Goal: Task Accomplishment & Management: Use online tool/utility

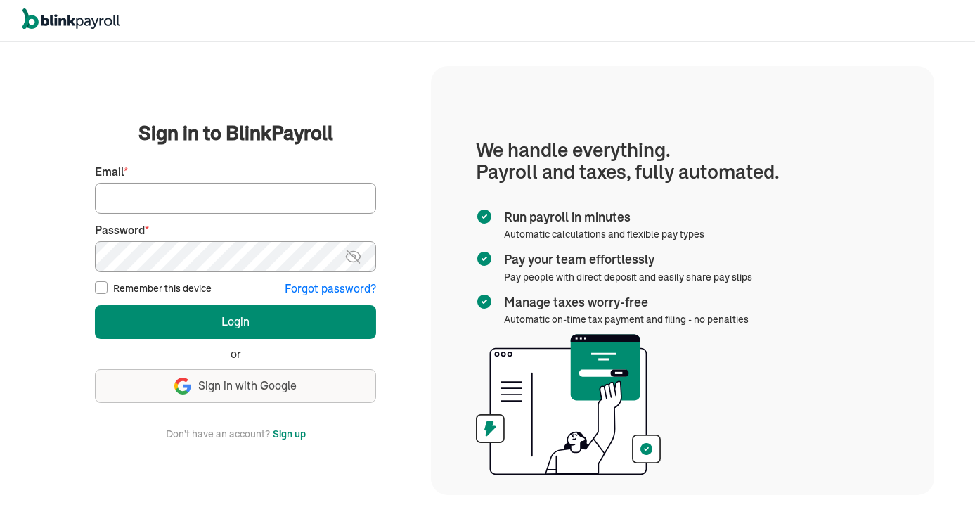
click at [219, 207] on input "Email *" at bounding box center [235, 198] width 281 height 31
type input "TylerValenzuela94@proton.me"
click at [180, 291] on label "Remember this device" at bounding box center [162, 288] width 98 height 14
click at [108, 291] on input "Remember this device" at bounding box center [101, 287] width 13 height 13
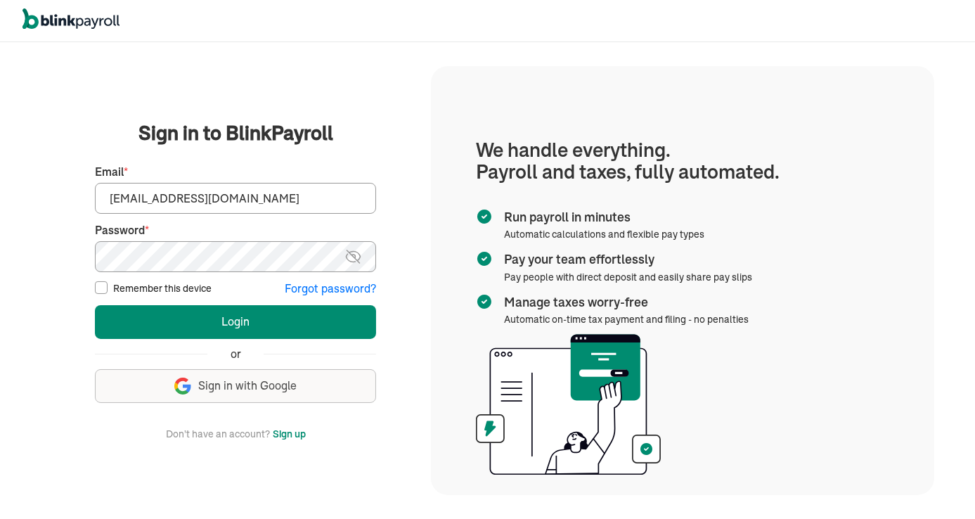
checkbox input "true"
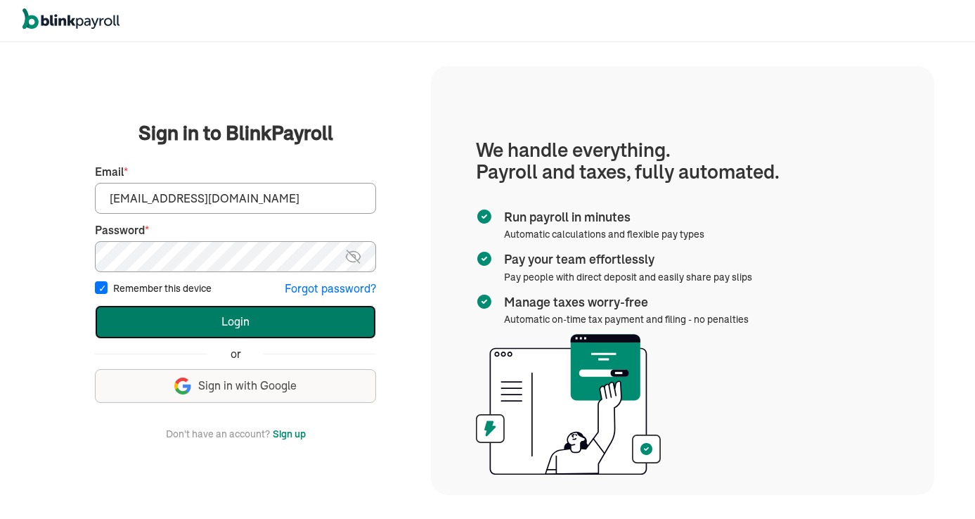
click at [185, 323] on button "Login" at bounding box center [235, 322] width 281 height 34
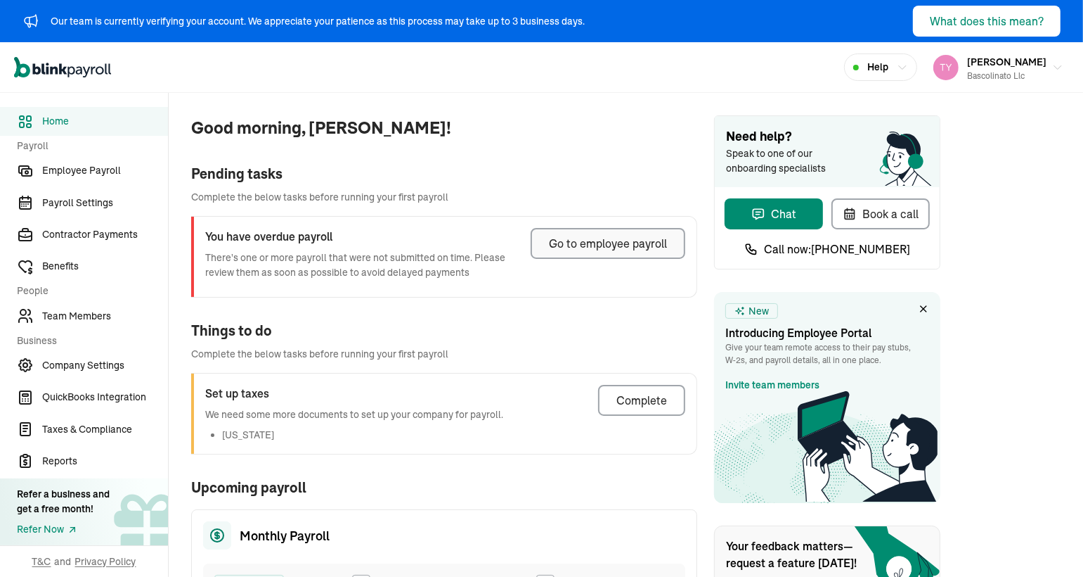
click at [617, 237] on div "Go to employee payroll" at bounding box center [608, 243] width 118 height 17
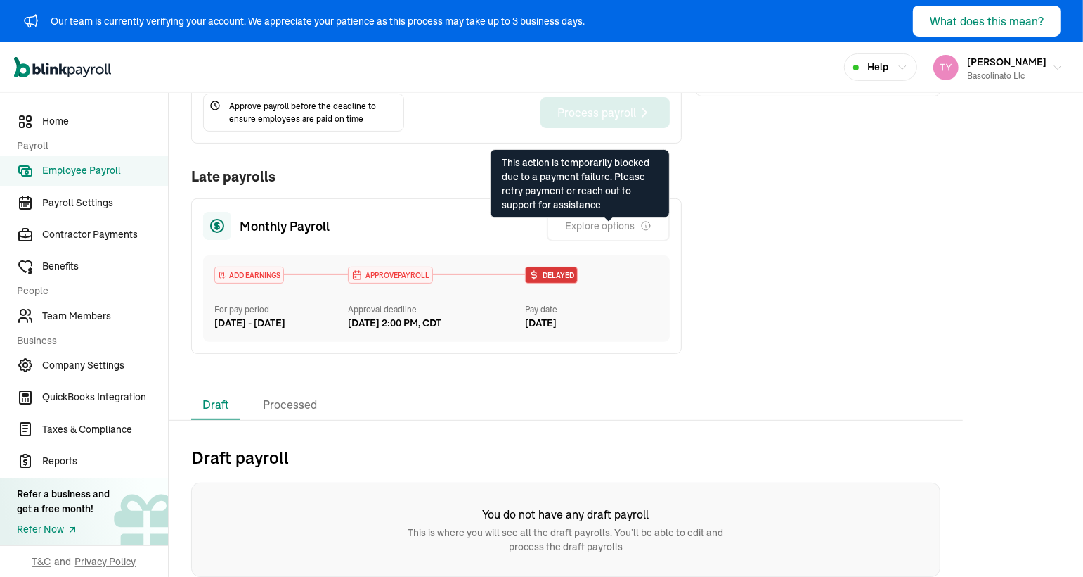
scroll to position [26, 0]
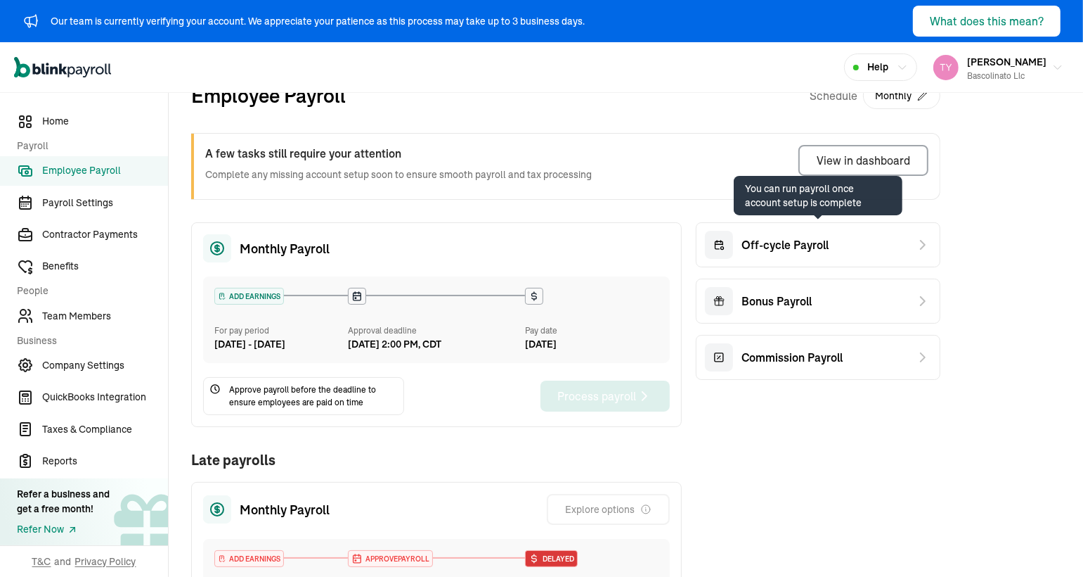
click at [863, 247] on div "Off-cycle Payroll" at bounding box center [818, 244] width 245 height 45
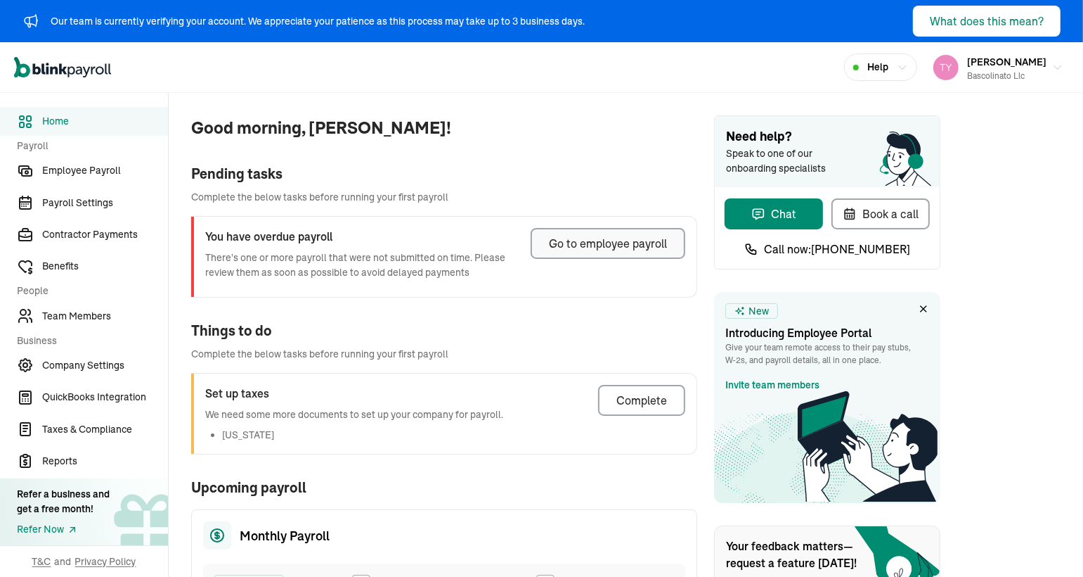
click at [617, 237] on div "Go to employee payroll" at bounding box center [608, 243] width 118 height 17
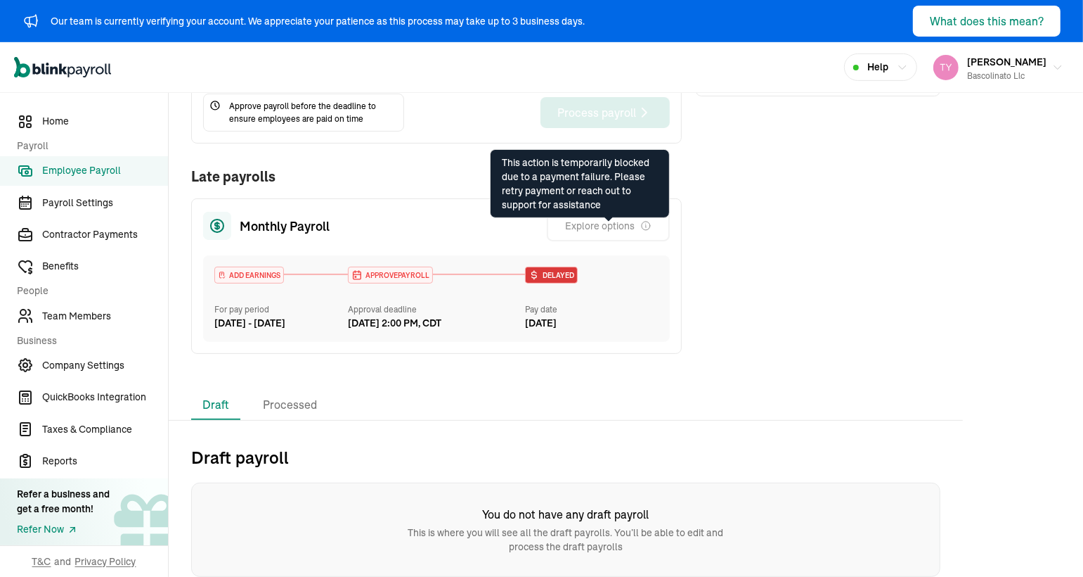
scroll to position [26, 0]
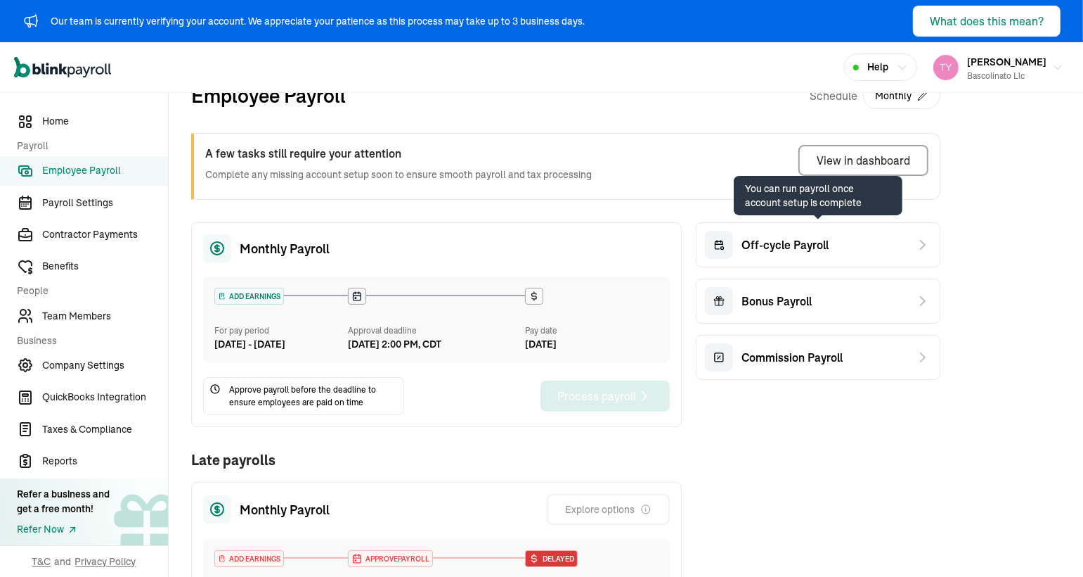
click at [863, 247] on div "Off-cycle Payroll" at bounding box center [818, 244] width 245 height 45
